Goal: Use online tool/utility: Use online tool/utility

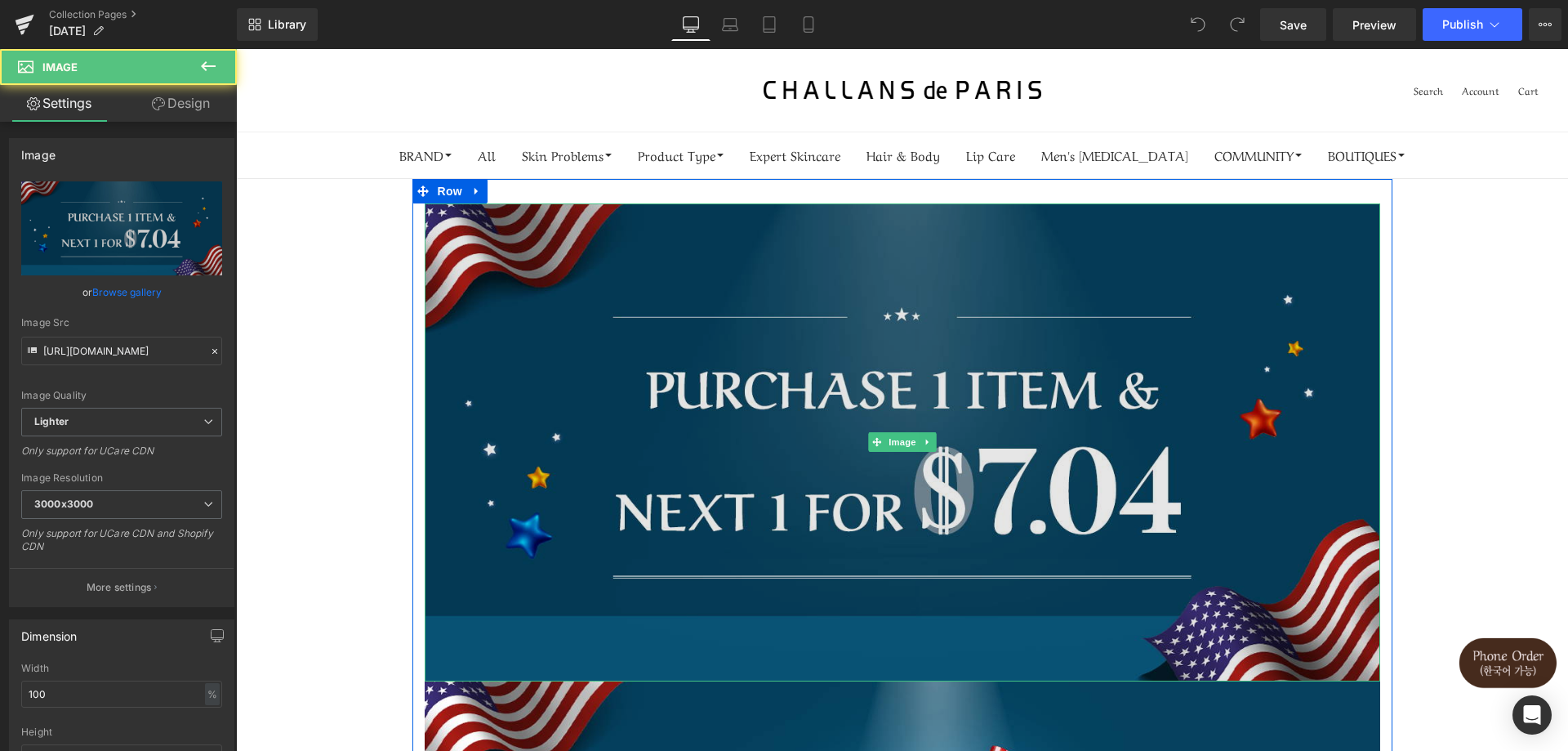
click at [587, 326] on img at bounding box center [902, 443] width 955 height 478
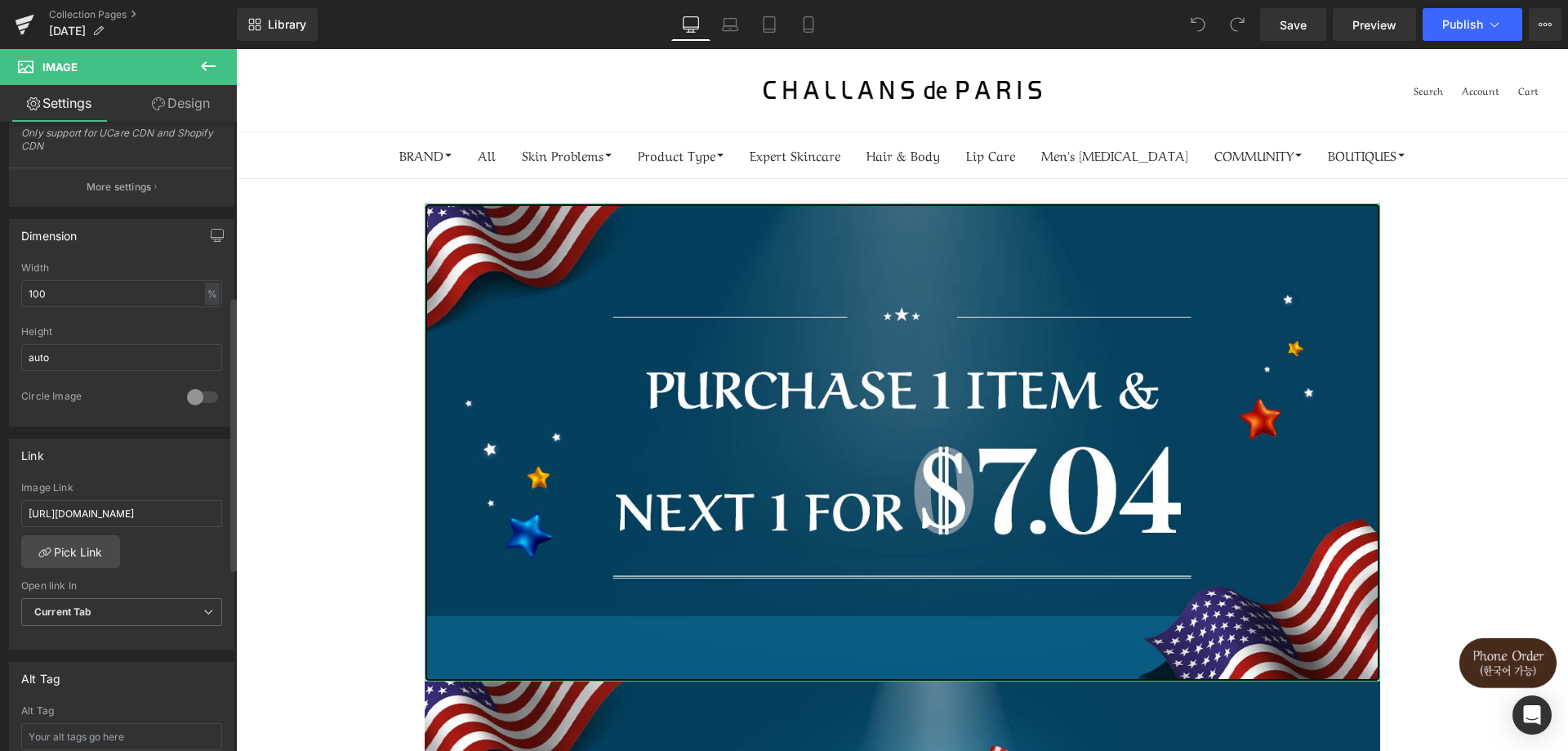
scroll to position [245, 0]
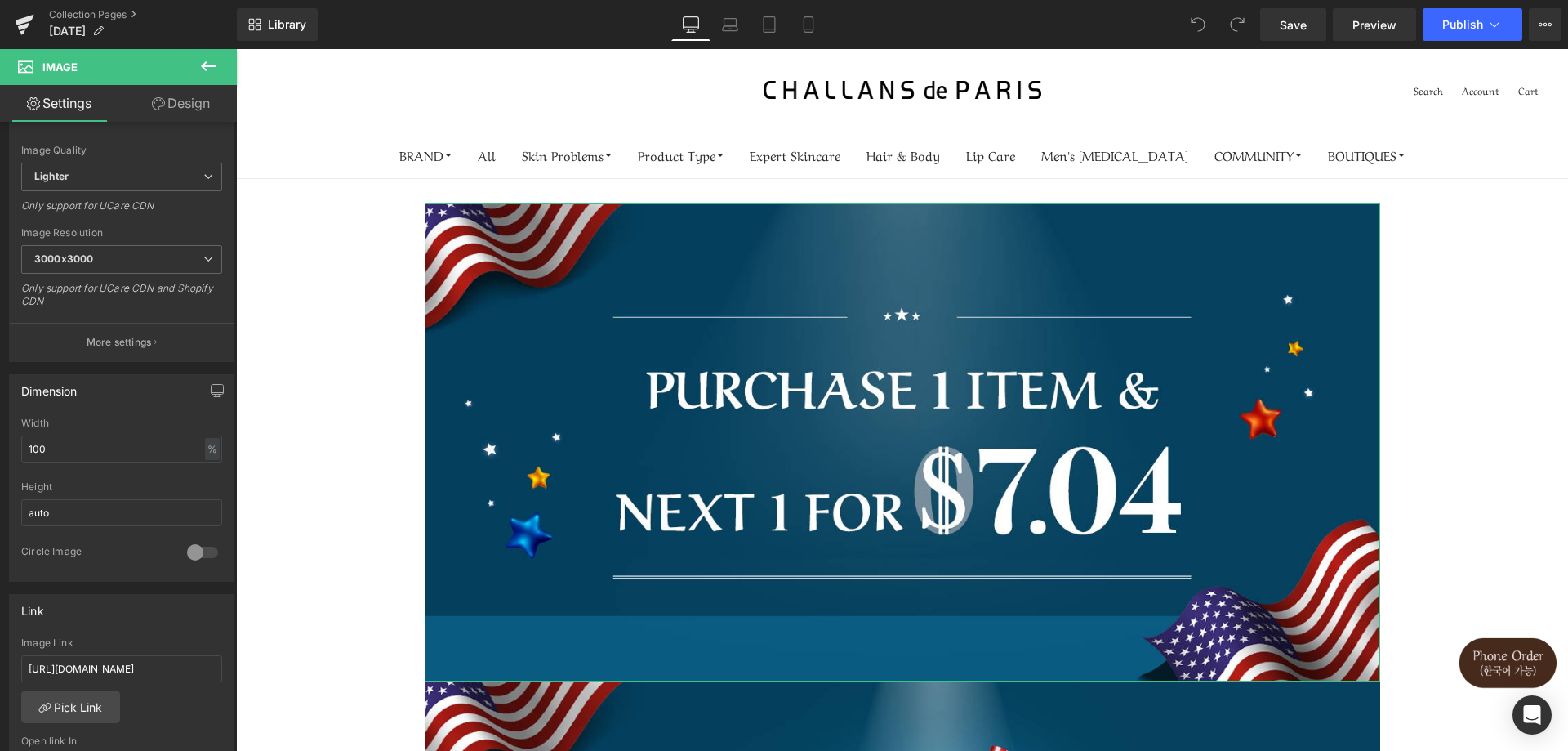
click at [186, 112] on link "Design" at bounding box center [180, 103] width 118 height 37
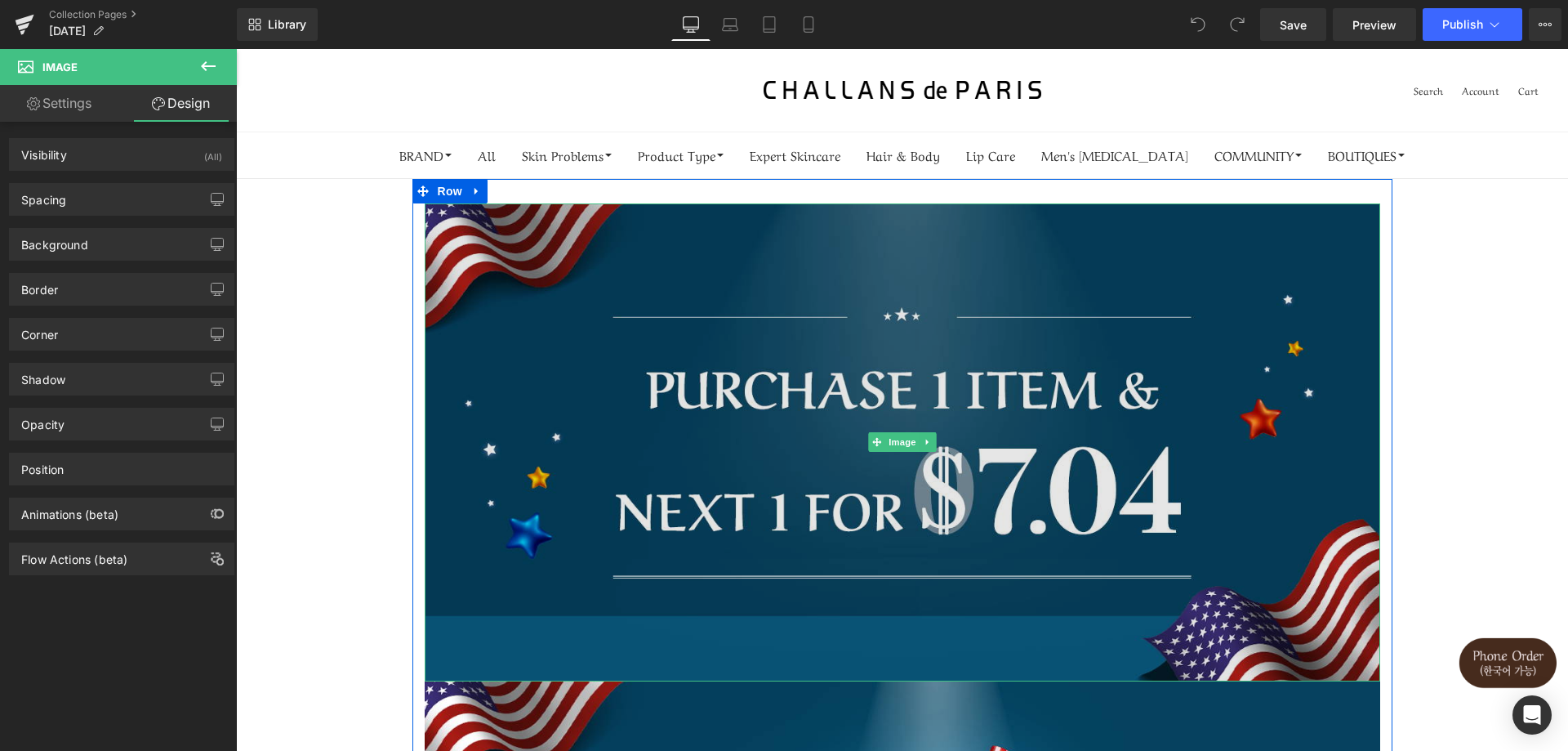
click at [674, 284] on img at bounding box center [902, 443] width 955 height 478
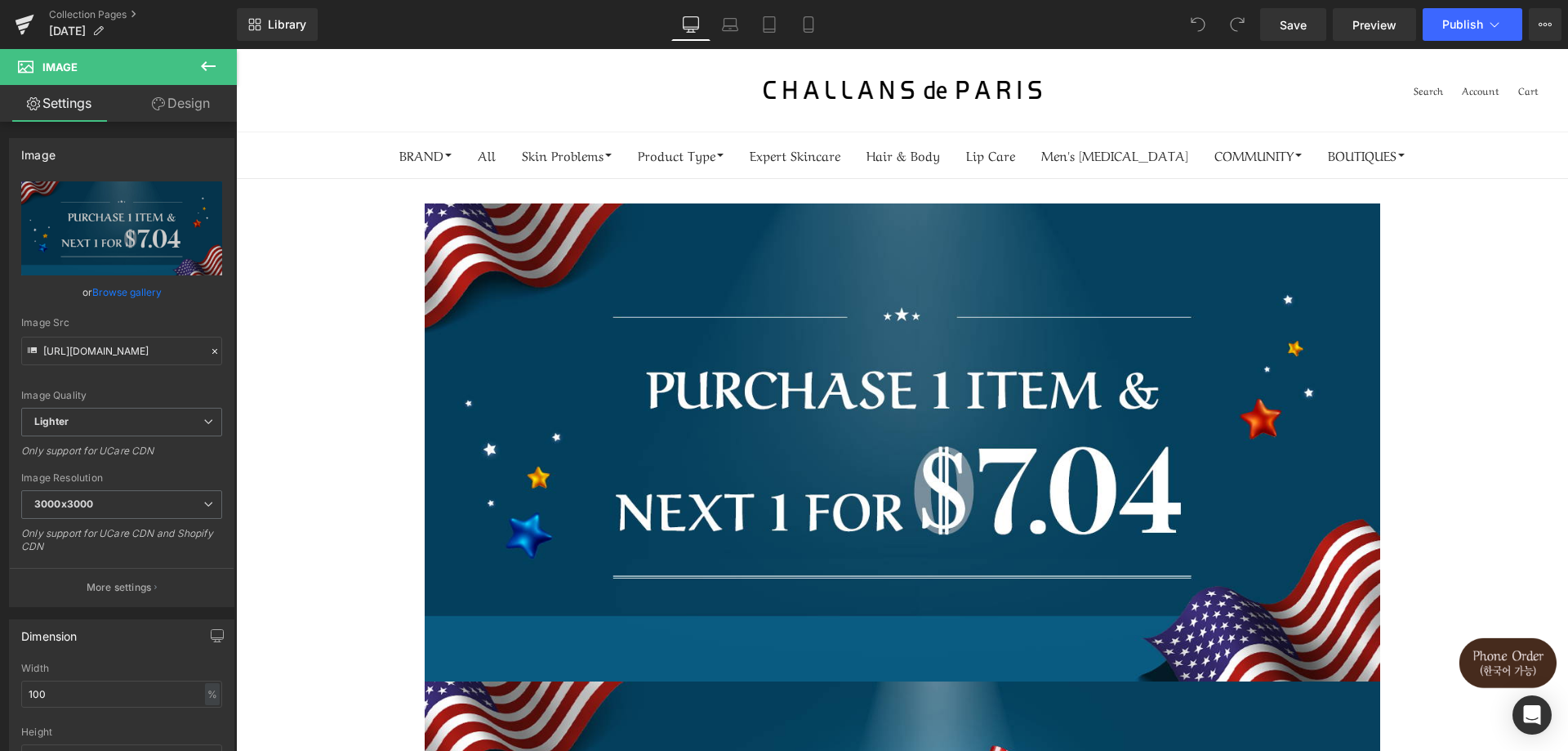
click at [215, 65] on icon at bounding box center [208, 66] width 20 height 20
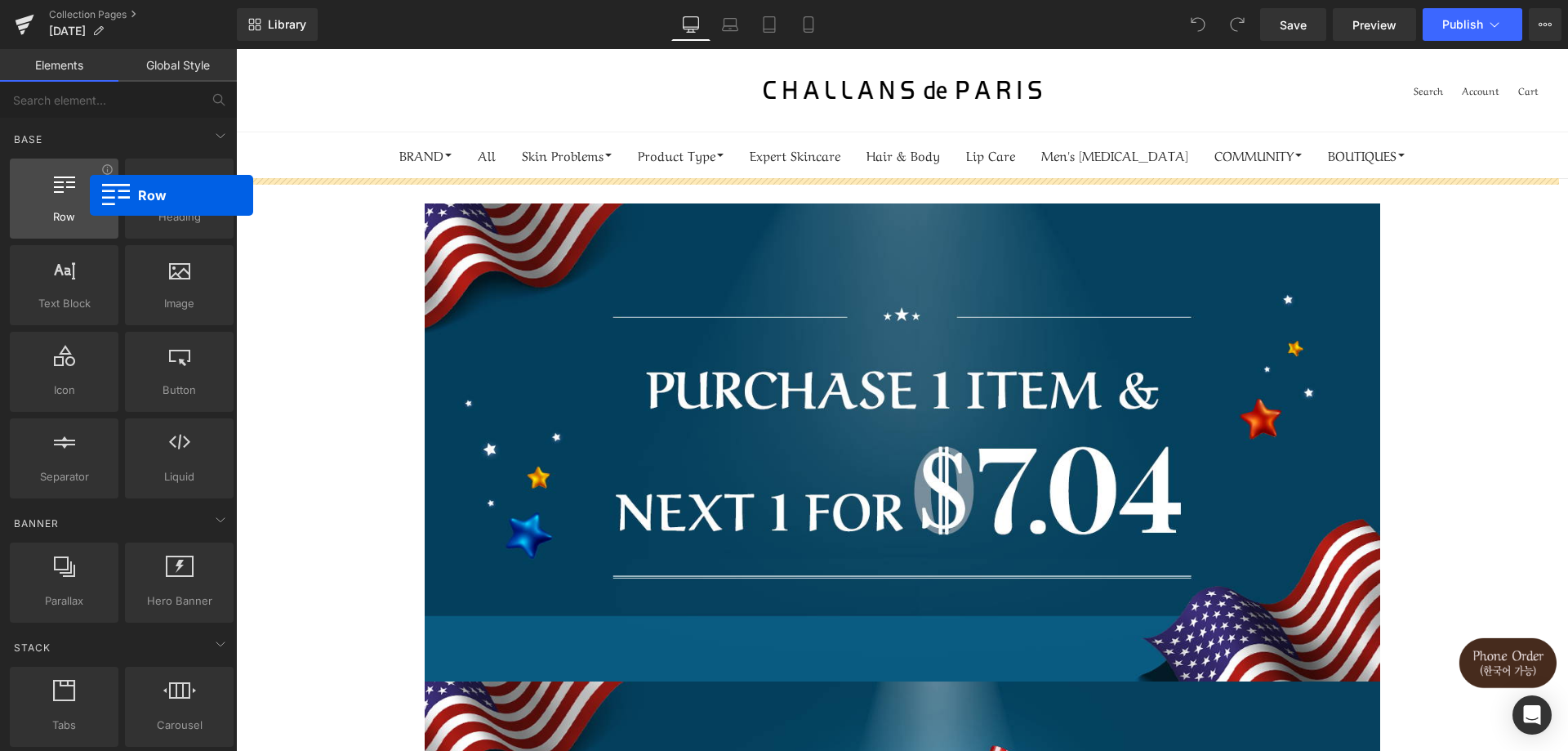
click at [90, 195] on div at bounding box center [64, 190] width 99 height 37
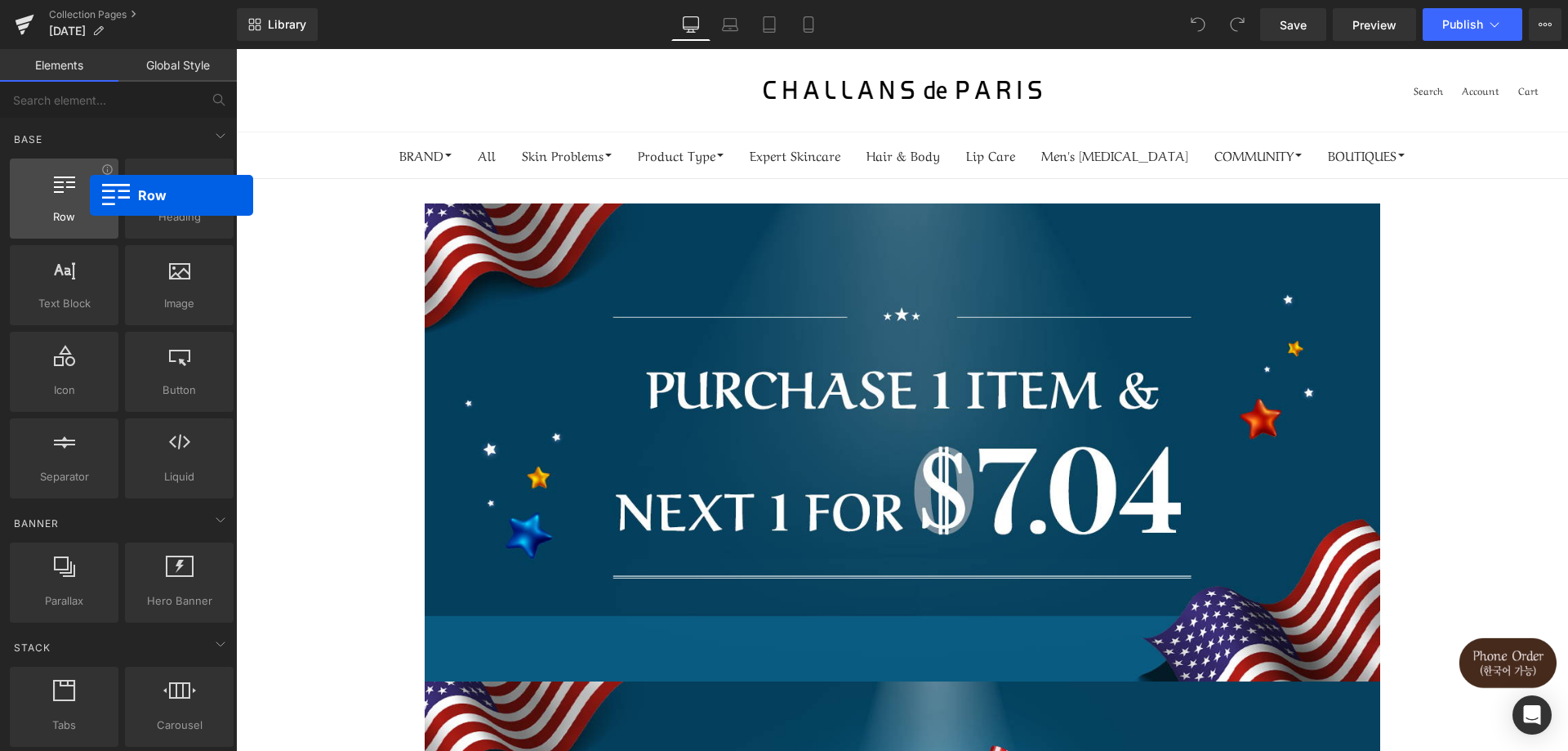
click at [90, 195] on div at bounding box center [64, 190] width 99 height 37
click at [42, 204] on div at bounding box center [64, 190] width 99 height 37
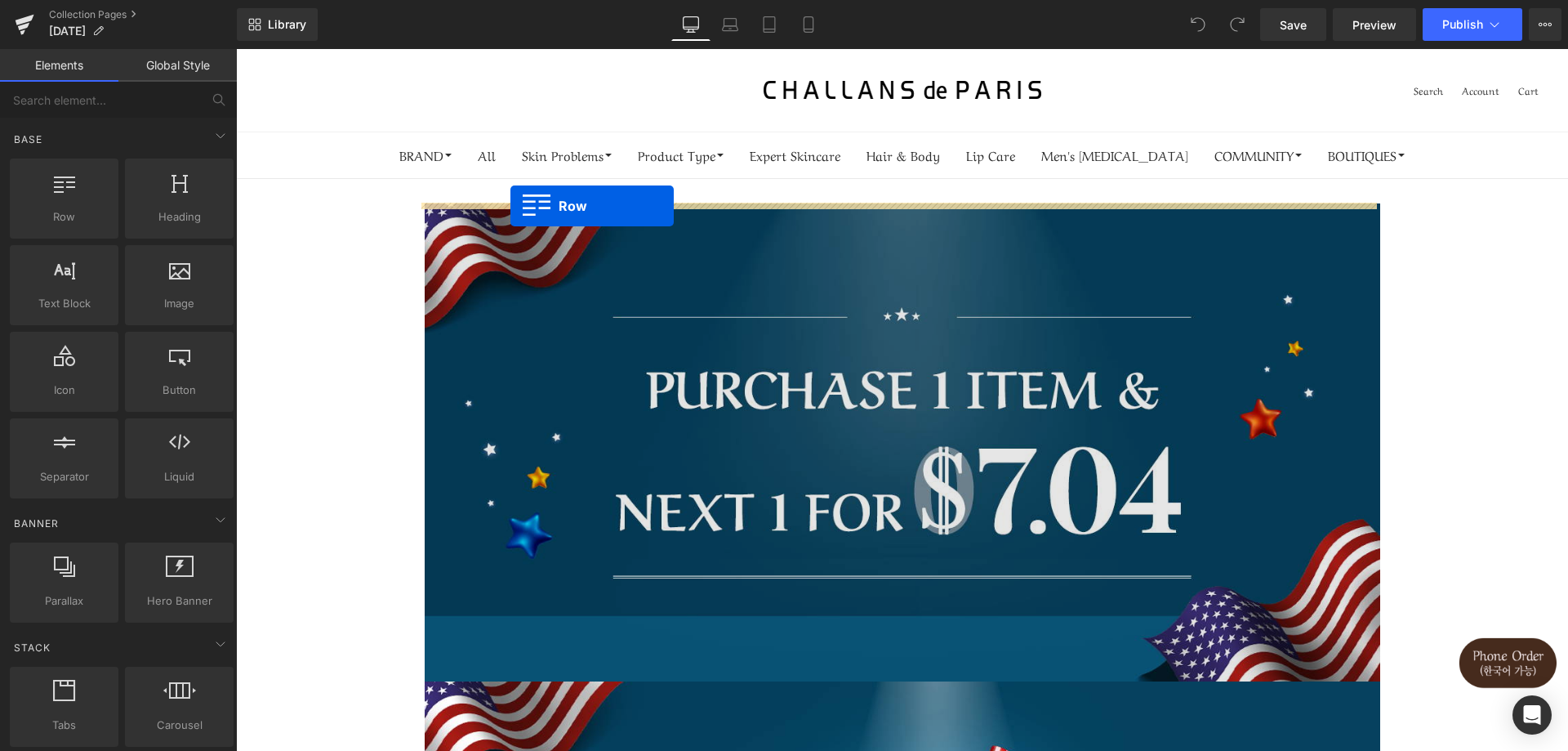
drag, startPoint x: 279, startPoint y: 252, endPoint x: 511, endPoint y: 205, distance: 236.7
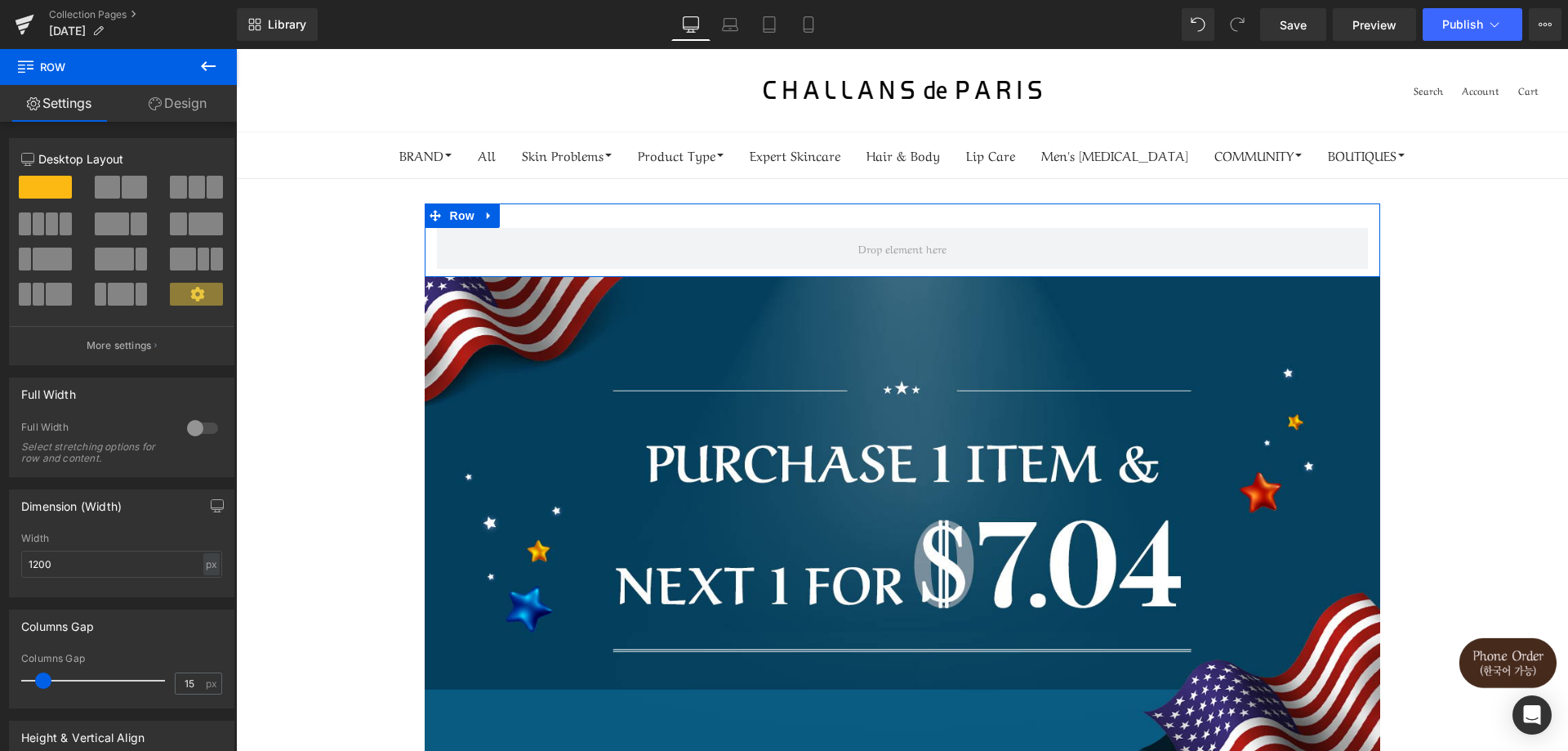
click at [54, 227] on span at bounding box center [52, 224] width 12 height 22
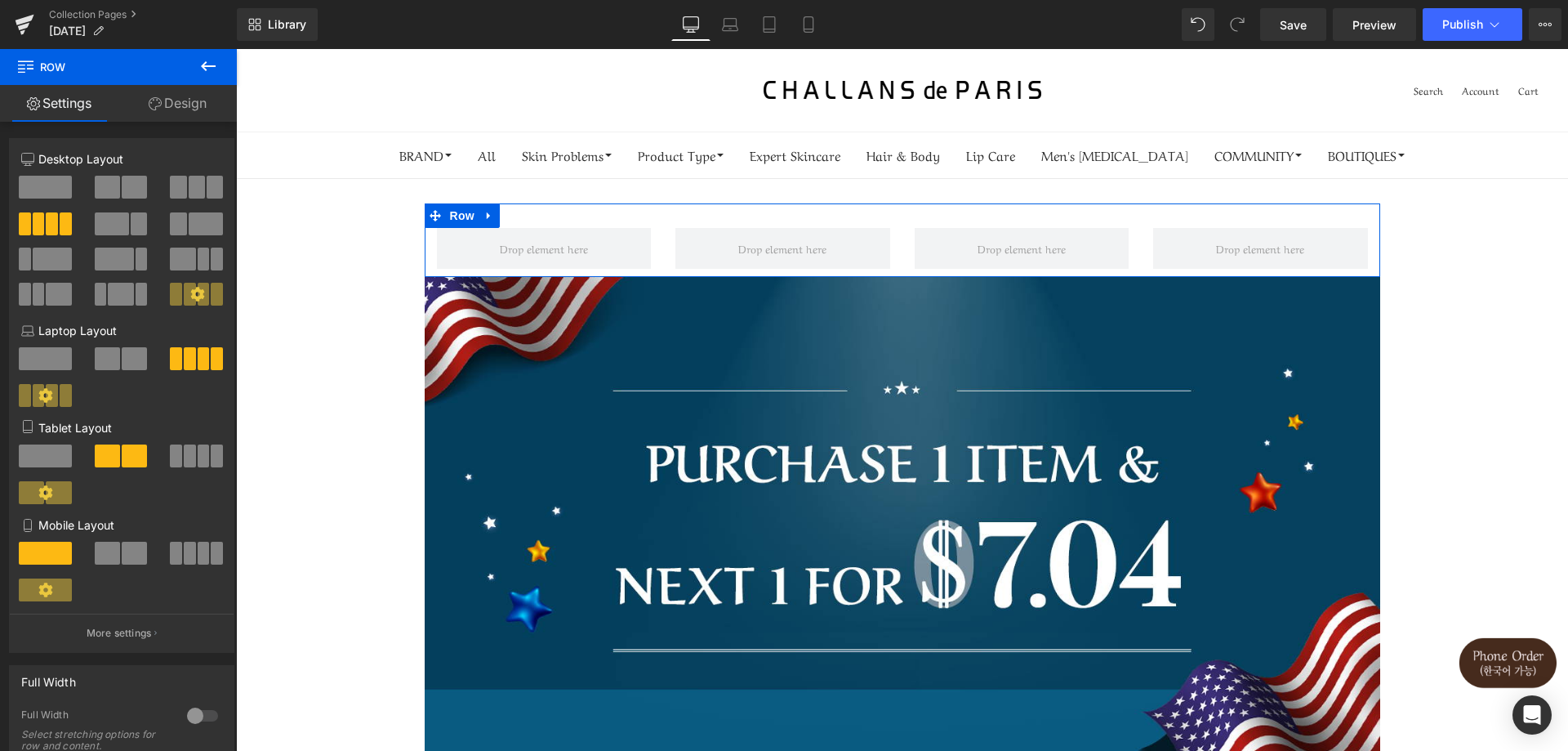
click at [206, 186] on span at bounding box center [214, 186] width 16 height 22
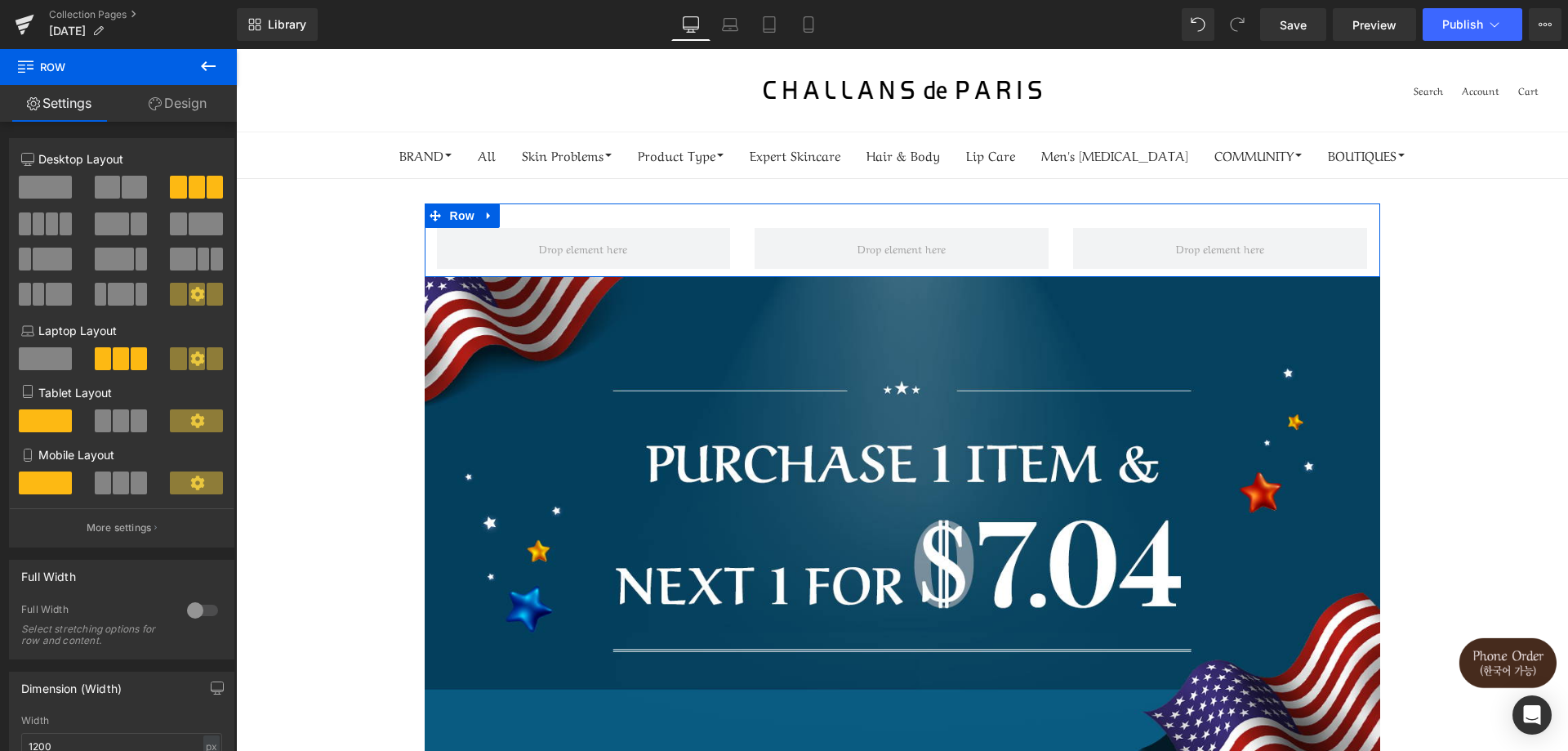
click at [130, 196] on span at bounding box center [134, 186] width 25 height 22
click at [196, 186] on span at bounding box center [197, 186] width 16 height 22
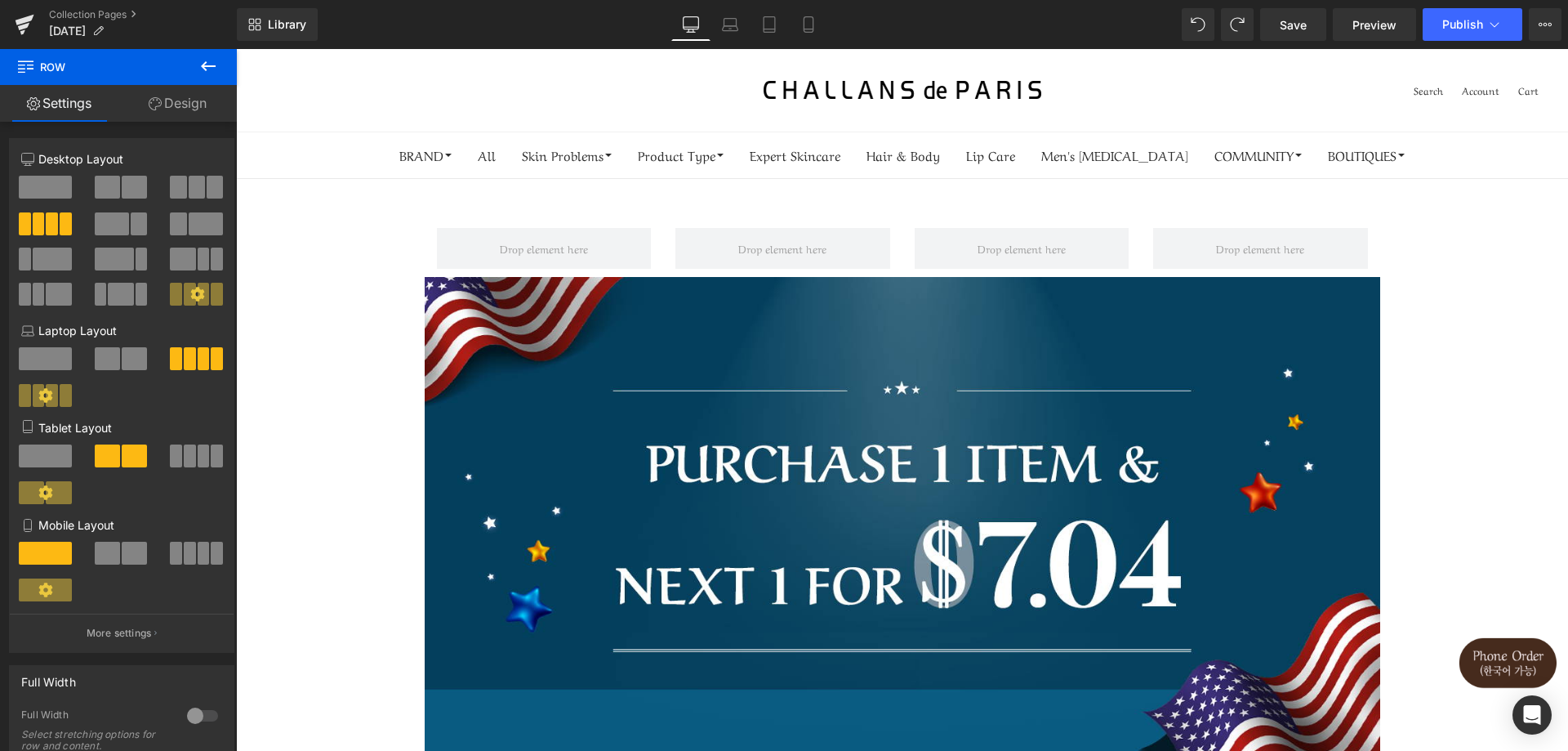
drag, startPoint x: 1206, startPoint y: 34, endPoint x: 1193, endPoint y: 43, distance: 15.8
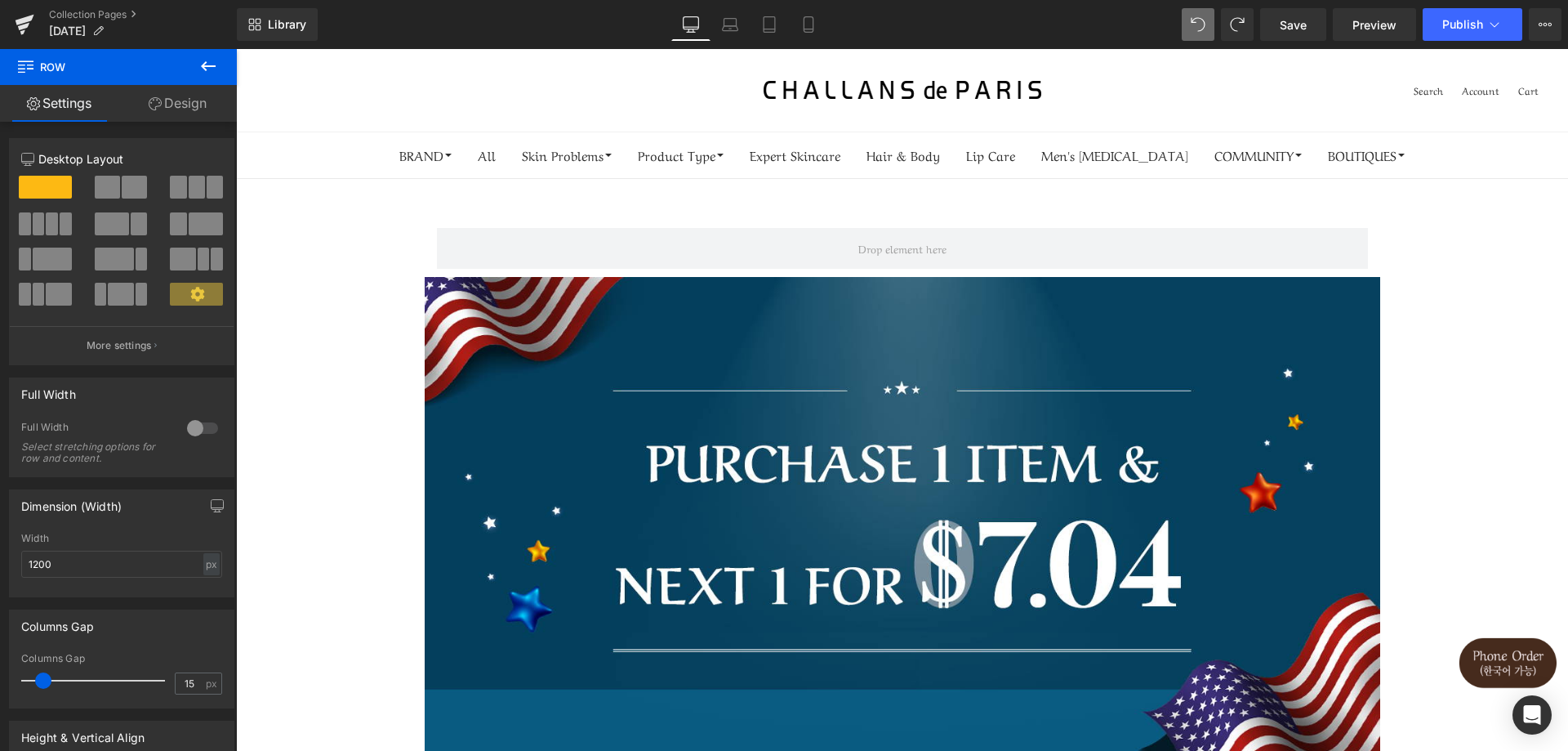
drag, startPoint x: 1183, startPoint y: 43, endPoint x: 1195, endPoint y: 34, distance: 15.0
click at [1188, 40] on div "Library Desktop Desktop Laptop Tablet Mobile Save Preview Publish Scheduled Vie…" at bounding box center [902, 24] width 1332 height 49
